Goal: Navigation & Orientation: Find specific page/section

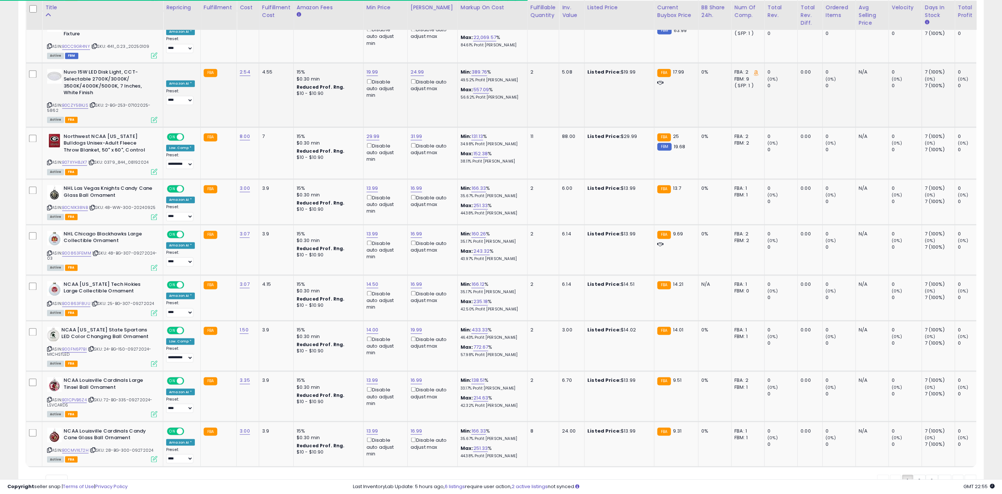
scroll to position [151, 560]
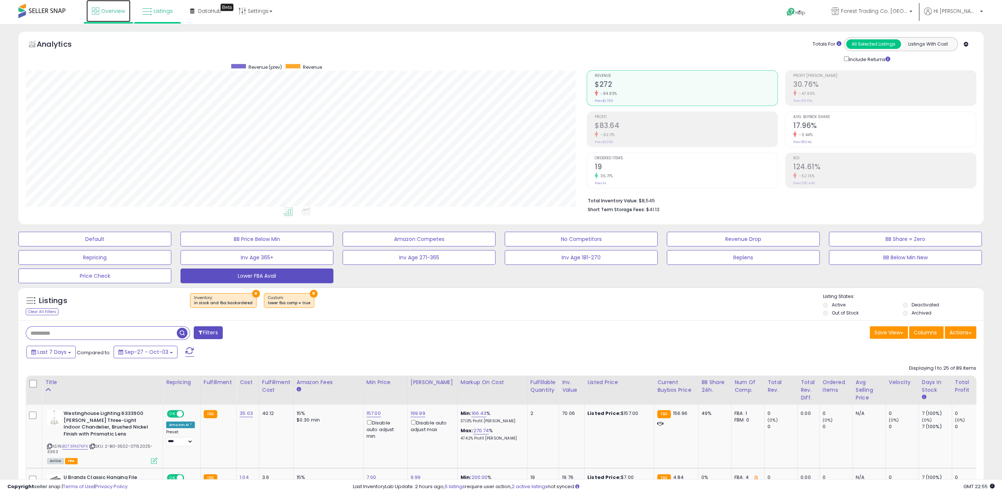
click at [118, 17] on link "Overview" at bounding box center [108, 11] width 44 height 22
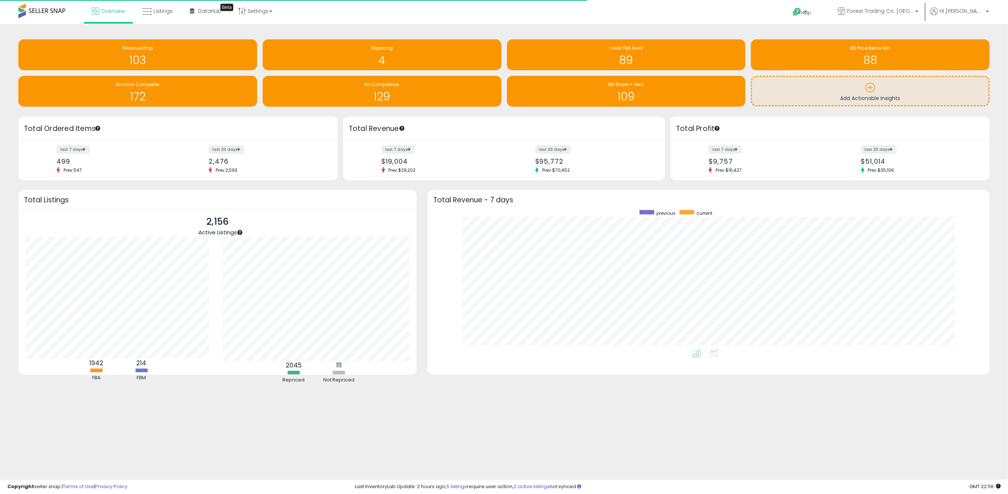
scroll to position [139, 548]
click at [875, 152] on label "last 30 days" at bounding box center [879, 149] width 36 height 9
click at [712, 354] on icon at bounding box center [714, 353] width 9 height 8
